Goal: Task Accomplishment & Management: Complete application form

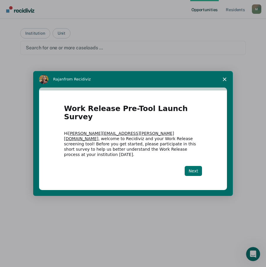
click at [190, 166] on button "Next" at bounding box center [192, 171] width 17 height 10
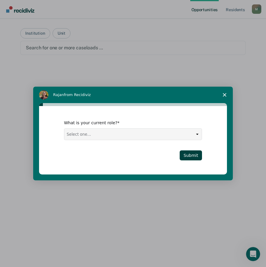
click at [143, 135] on select "Select one... Case Manager FUM Assistant [PERSON_NAME] [PERSON_NAME]" at bounding box center [132, 133] width 137 height 11
select select "FUM"
click at [64, 128] on select "Select one... Case Manager FUM Assistant [PERSON_NAME] [PERSON_NAME]" at bounding box center [132, 133] width 137 height 11
click at [187, 154] on button "Submit" at bounding box center [191, 155] width 22 height 10
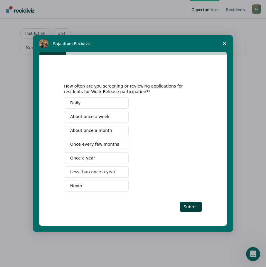
click at [102, 141] on button "Once every few months" at bounding box center [97, 143] width 66 height 11
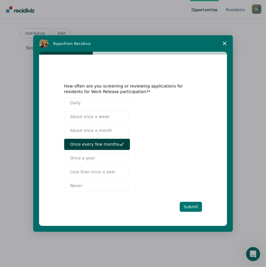
click at [194, 207] on button "Submit" at bounding box center [191, 207] width 22 height 10
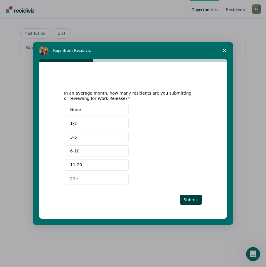
click at [84, 124] on button "1-2" at bounding box center [96, 123] width 65 height 11
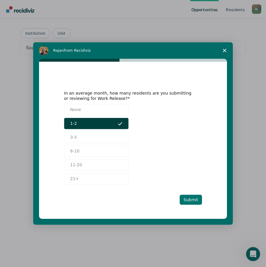
click at [191, 199] on button "Submit" at bounding box center [191, 199] width 22 height 10
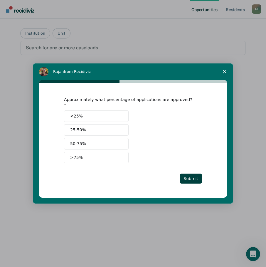
click at [88, 116] on button "<25%" at bounding box center [96, 115] width 65 height 11
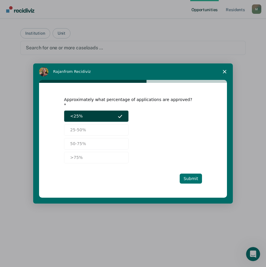
click at [188, 173] on button "Submit" at bounding box center [191, 178] width 22 height 10
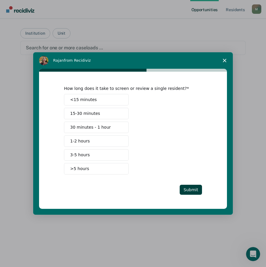
click at [92, 100] on span "<15 minutes" at bounding box center [83, 100] width 27 height 6
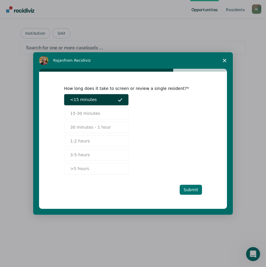
click at [182, 187] on button "Submit" at bounding box center [191, 189] width 22 height 10
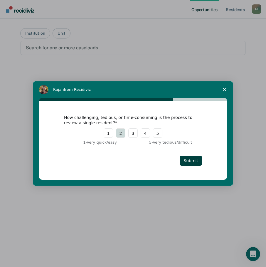
click at [123, 132] on button "2" at bounding box center [120, 132] width 9 height 9
click at [188, 160] on button "Submit" at bounding box center [191, 160] width 22 height 10
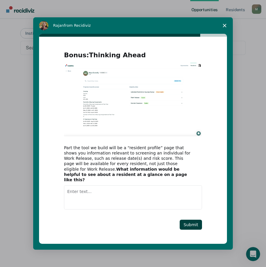
click at [85, 192] on textarea "Enter text..." at bounding box center [133, 197] width 138 height 24
type textarea "Nothing to add"
click at [195, 223] on button "Submit" at bounding box center [191, 224] width 22 height 10
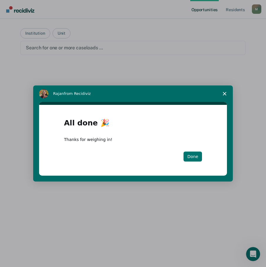
click at [196, 157] on button "Done" at bounding box center [192, 156] width 18 height 10
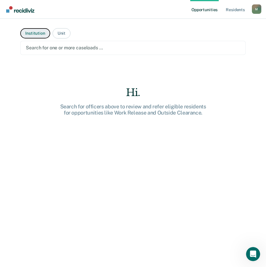
click at [33, 33] on button "Institution" at bounding box center [35, 33] width 30 height 10
click at [40, 51] on div "Search for one or more institutions …" at bounding box center [132, 48] width 215 height 8
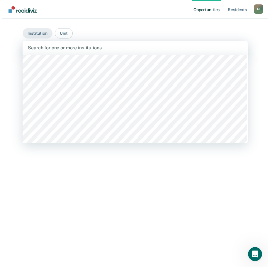
scroll to position [4253, 0]
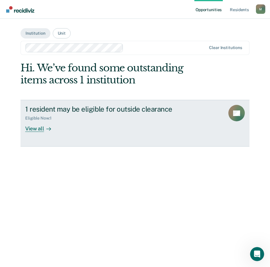
click at [36, 128] on div "View all" at bounding box center [41, 126] width 33 height 11
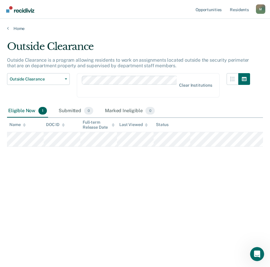
click at [87, 25] on div "Home" at bounding box center [135, 25] width 270 height 12
